Goal: Task Accomplishment & Management: Complete application form

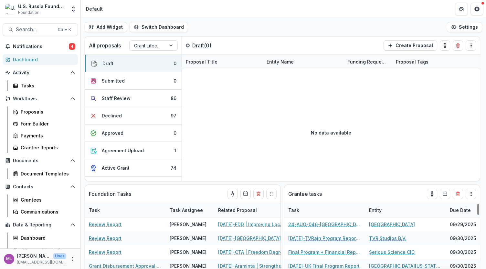
select select "******"
click at [28, 86] on div "Tasks" at bounding box center [47, 85] width 52 height 7
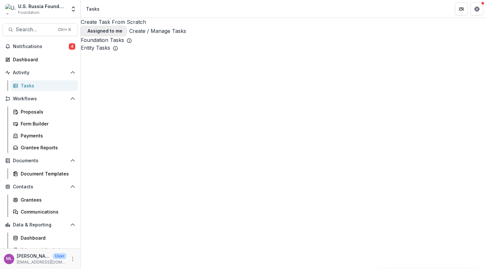
click at [127, 26] on button "Assigned to me" at bounding box center [104, 31] width 46 height 10
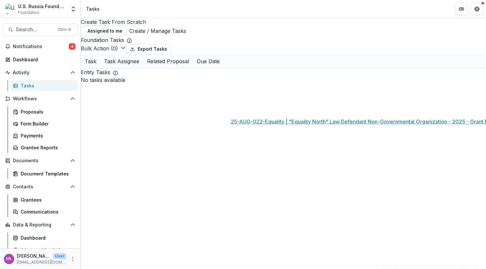
click at [251, 107] on link "25-AUG-022-Equality | "Equality North" Law Defendant Non-Governmental Organizat…" at bounding box center [264, 103] width 73 height 7
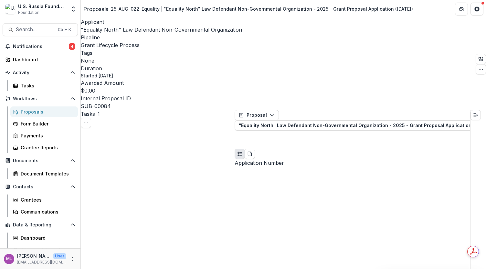
scroll to position [2, 0]
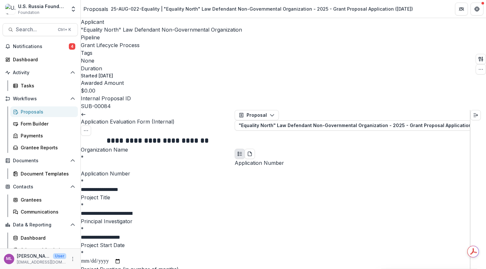
drag, startPoint x: 281, startPoint y: 74, endPoint x: 239, endPoint y: 73, distance: 42.3
copy p ""Equality North""
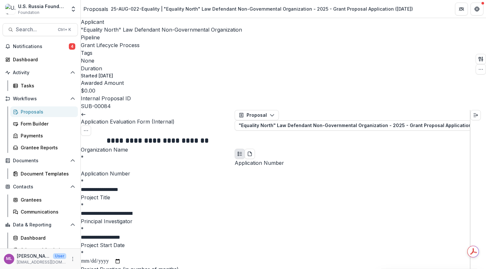
click at [132, 162] on input "Organization Name *" at bounding box center [107, 166] width 52 height 8
paste input "**********"
type input "**********"
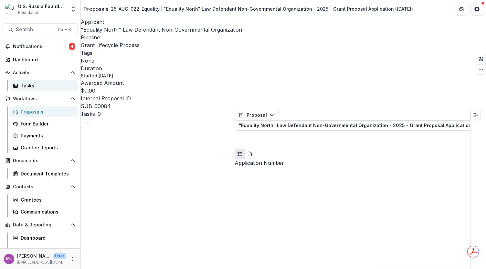
click at [23, 85] on div "Tasks" at bounding box center [47, 85] width 52 height 7
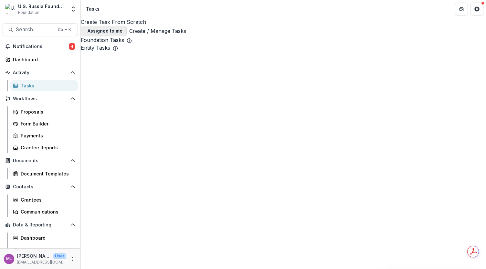
click at [85, 31] on span "button" at bounding box center [85, 31] width 0 height 0
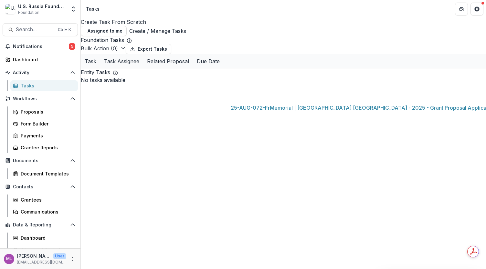
click at [240, 93] on link "25-AUG-072-FrMemorial | [GEOGRAPHIC_DATA] [GEOGRAPHIC_DATA] - 2025 - Grant Prop…" at bounding box center [264, 89] width 73 height 7
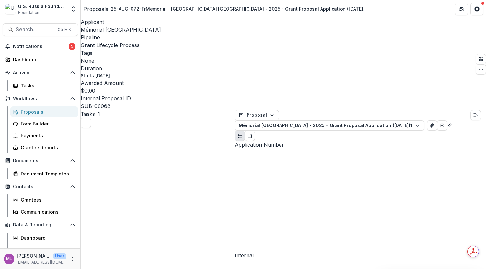
scroll to position [5, 0]
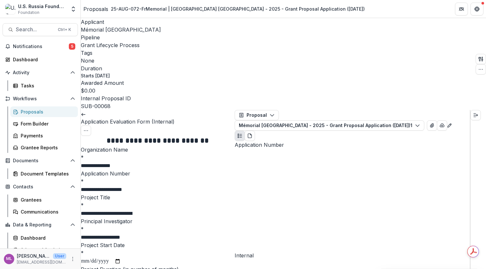
scroll to position [283, 0]
click at [5, 269] on icon "Close" at bounding box center [2, 273] width 5 height 5
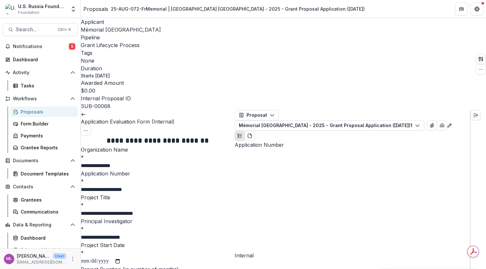
scroll to position [536, 0]
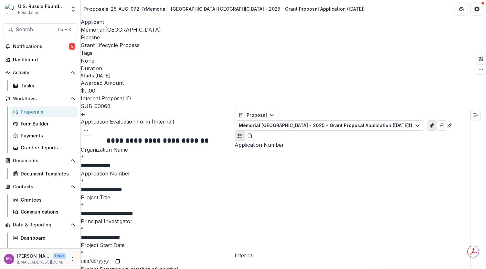
click at [433, 124] on icon "View Attached Files" at bounding box center [432, 126] width 4 height 4
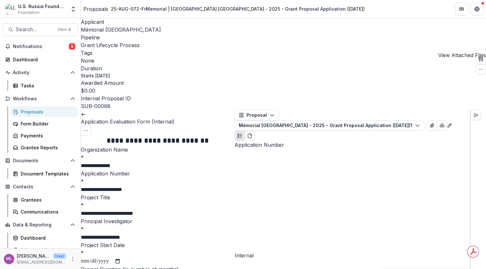
type input "*"
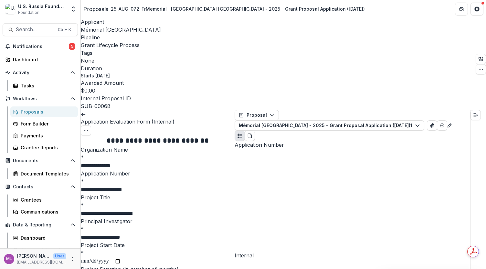
type input "*"
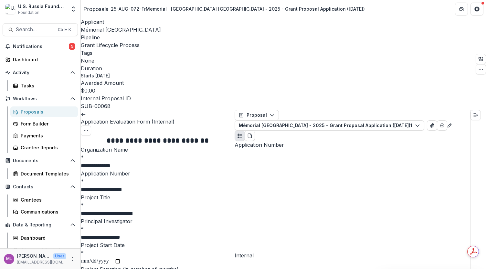
scroll to position [1018, 0]
type input "*"
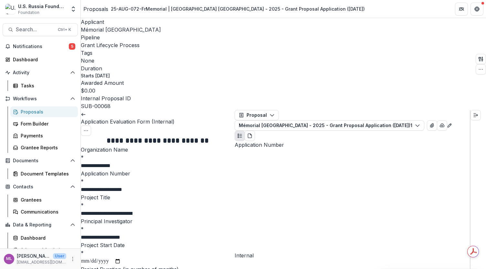
type input "*"
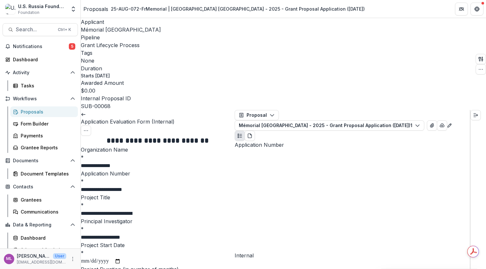
type input "*"
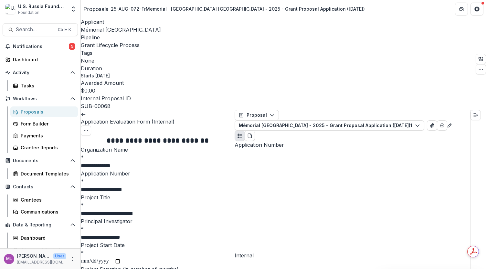
scroll to position [1139, 0]
type input "*"
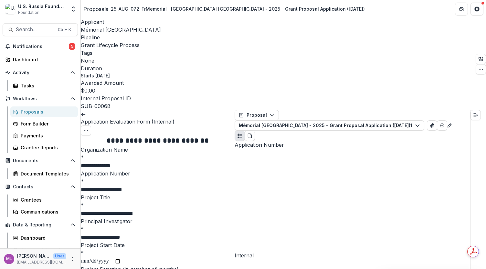
type input "*"
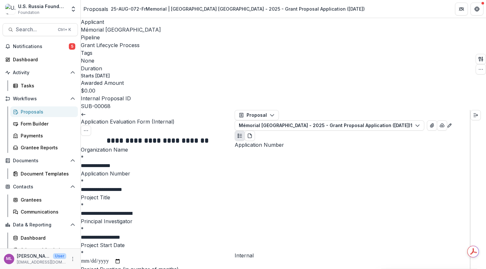
type input "*"
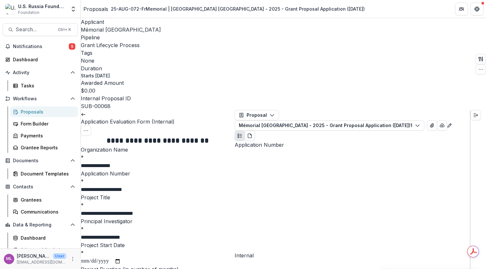
type input "*"
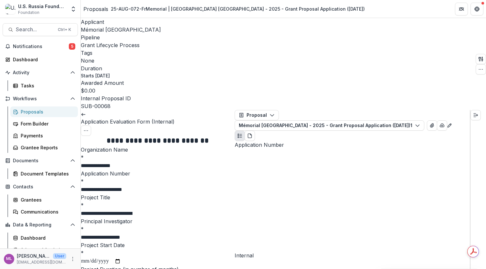
type input "*"
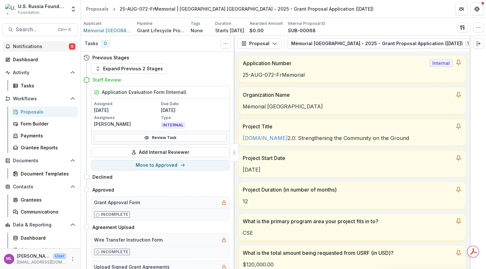
click at [28, 47] on span "Notifications" at bounding box center [41, 46] width 56 height 5
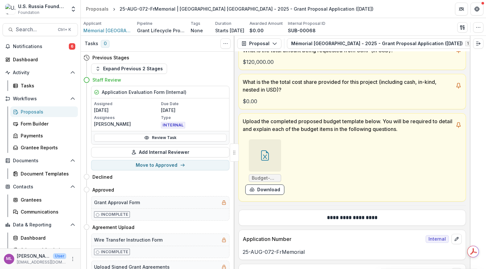
scroll to position [203, 0]
click at [32, 90] on link "Tasks" at bounding box center [43, 85] width 67 height 11
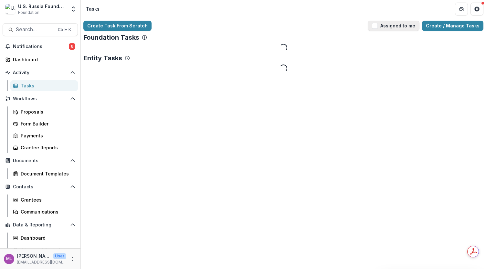
click at [377, 28] on span "button" at bounding box center [375, 26] width 6 height 6
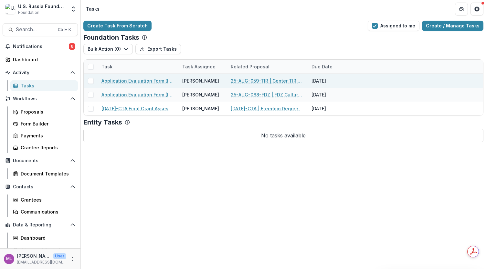
click at [146, 82] on link "Application Evaluation Form (Internal)" at bounding box center [137, 80] width 73 height 7
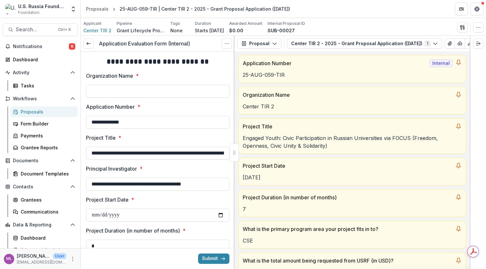
type input "*******"
drag, startPoint x: 139, startPoint y: 125, endPoint x: 91, endPoint y: 124, distance: 48.1
click at [91, 124] on input "**********" at bounding box center [157, 122] width 143 height 13
click at [25, 43] on button "Notifications 6" at bounding box center [40, 46] width 75 height 10
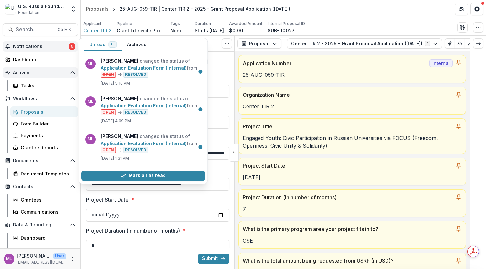
click at [25, 72] on span "Activity" at bounding box center [40, 72] width 55 height 5
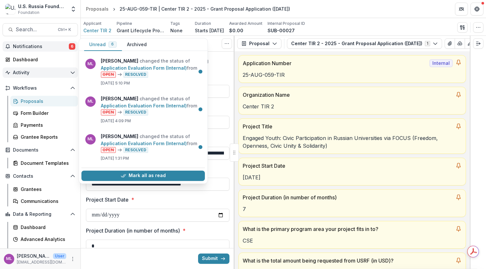
click at [24, 70] on span "Activity" at bounding box center [40, 72] width 55 height 5
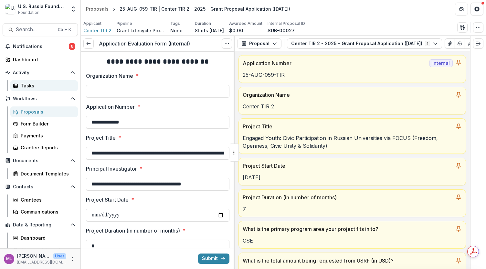
click at [22, 87] on div "Tasks" at bounding box center [47, 85] width 52 height 7
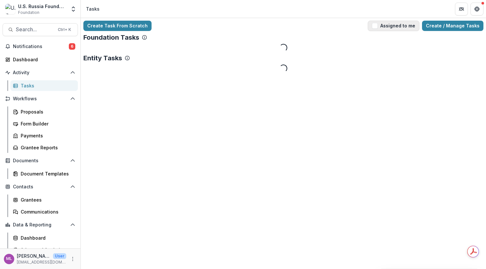
click at [395, 24] on button "Assigned to me" at bounding box center [393, 26] width 52 height 10
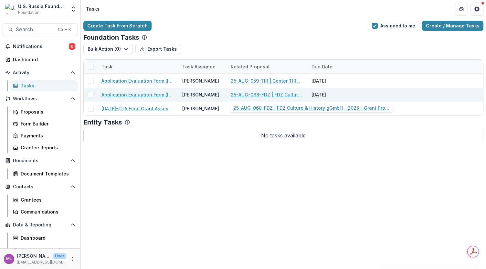
click at [255, 93] on link "25-AUG-068-FDZ | FDZ Culture & History gGmbH - 2025 - Grant Proposal Applicatio…" at bounding box center [267, 94] width 73 height 7
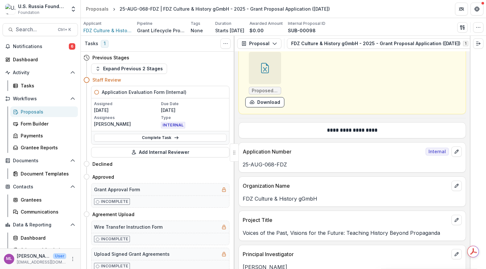
scroll to position [283, 0]
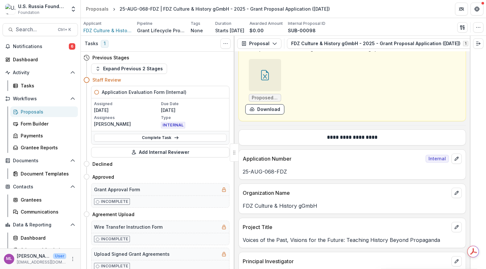
click at [263, 71] on icon at bounding box center [265, 75] width 10 height 10
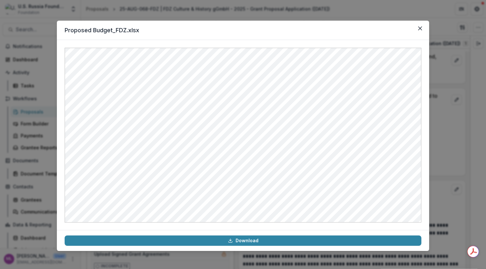
scroll to position [4290, 0]
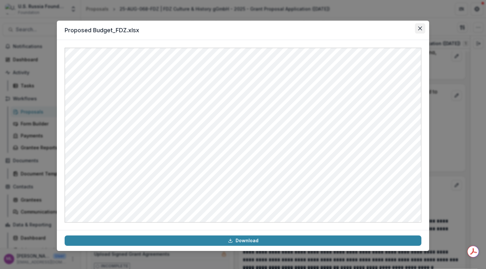
click at [420, 28] on icon "Close" at bounding box center [420, 28] width 4 height 4
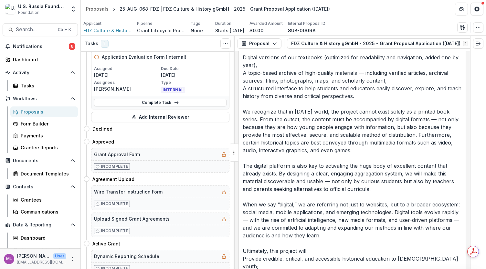
scroll to position [0, 0]
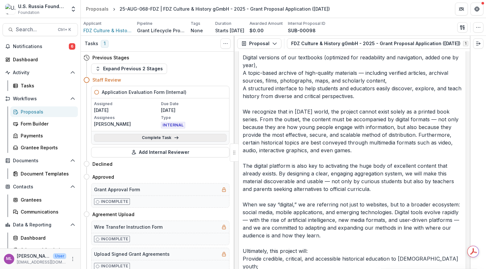
click at [160, 137] on link "Complete Task" at bounding box center [160, 138] width 132 height 8
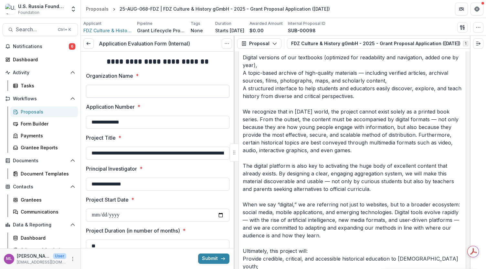
click at [196, 90] on input "Organization Name *" at bounding box center [157, 91] width 143 height 13
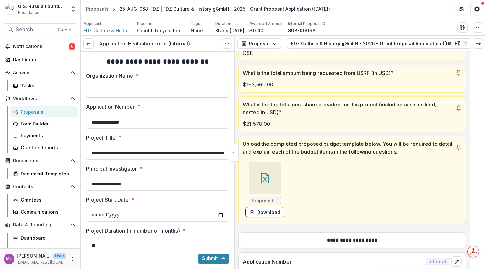
scroll to position [181, 0]
